Goal: Navigation & Orientation: Find specific page/section

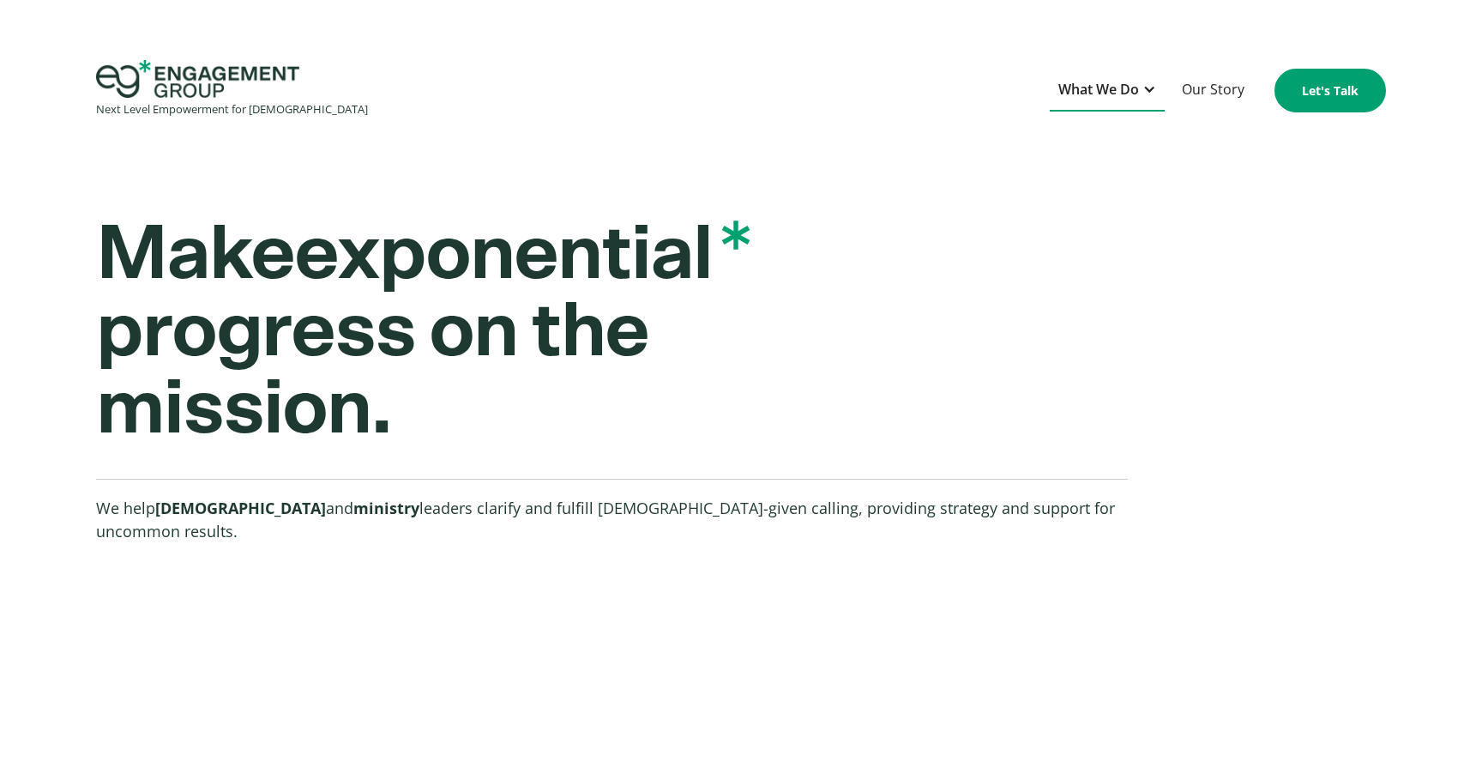
click at [1151, 91] on div at bounding box center [1150, 89] width 14 height 14
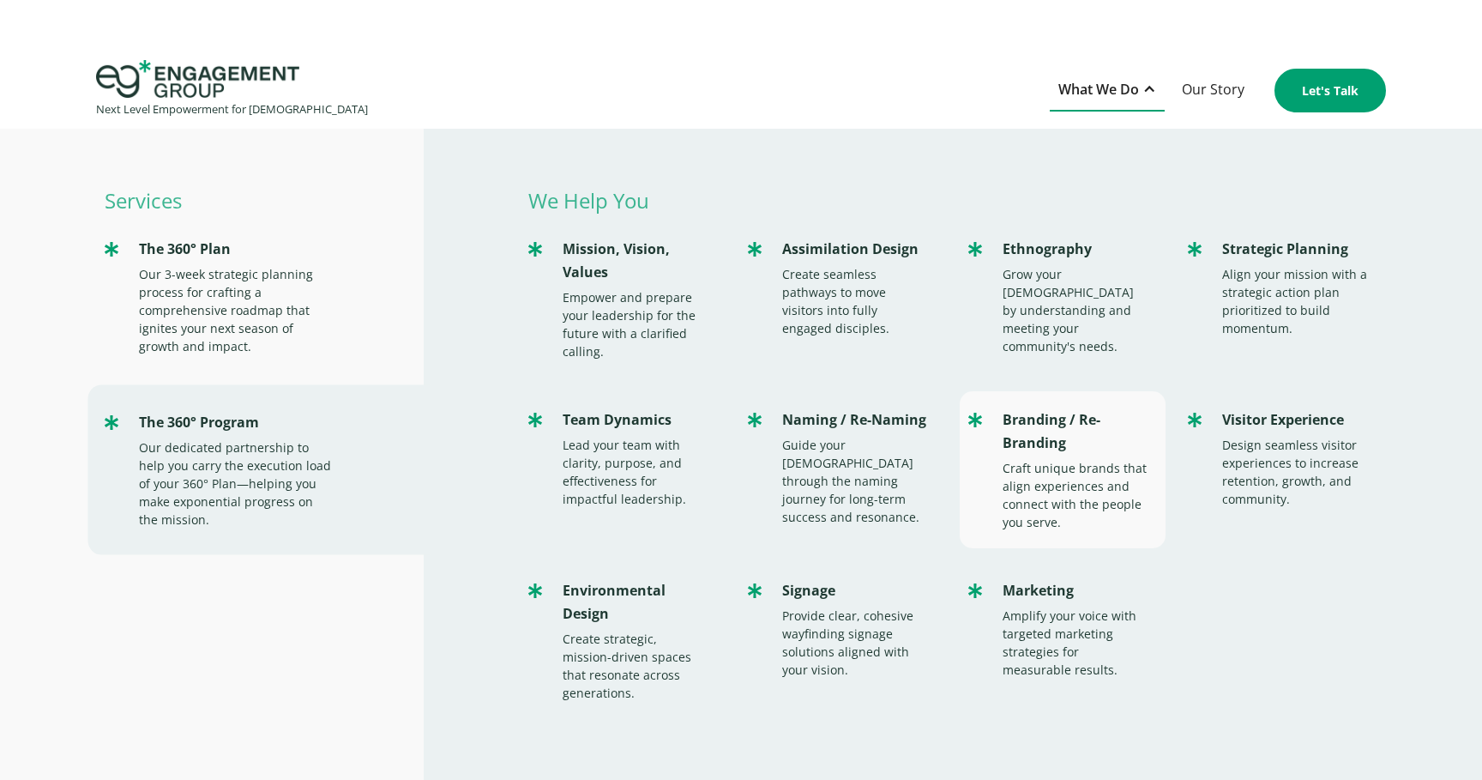
click at [1068, 458] on div "Branding / Re-Branding Craft unique brands that align experiences and connect w…" at bounding box center [1063, 469] width 206 height 157
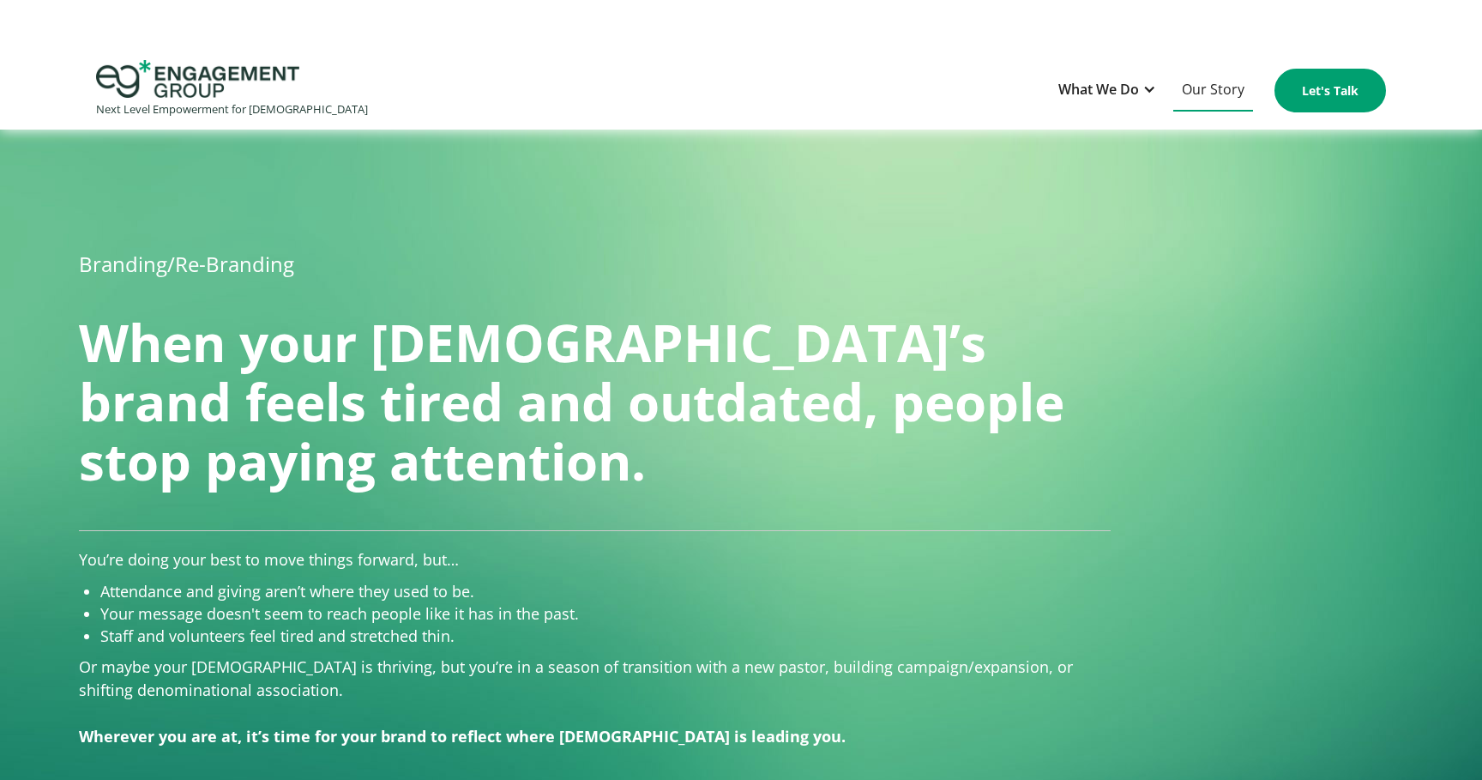
click at [1220, 93] on link "Our Story" at bounding box center [1213, 90] width 80 height 42
